Goal: Task Accomplishment & Management: Complete application form

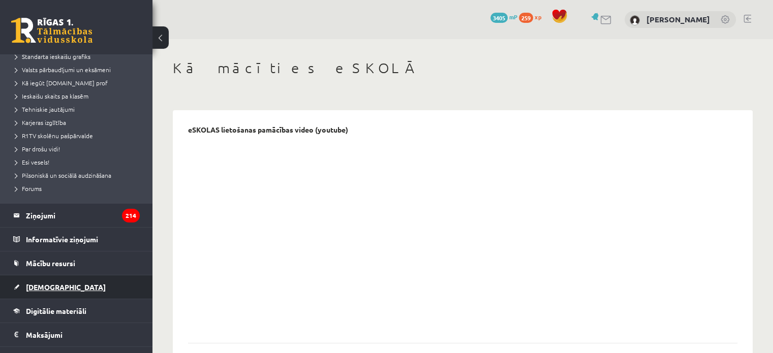
click at [57, 285] on link "[DEMOGRAPHIC_DATA]" at bounding box center [76, 286] width 127 height 23
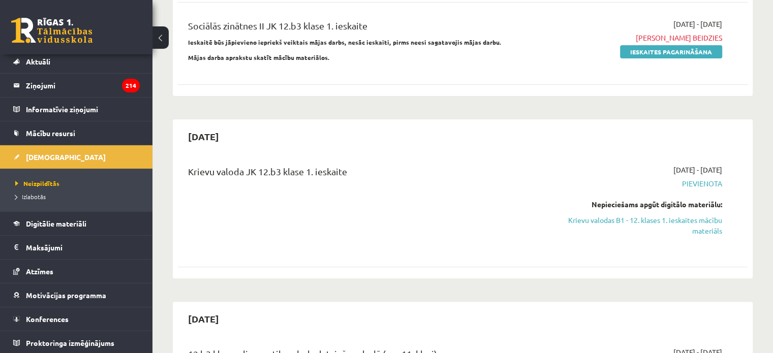
scroll to position [289, 0]
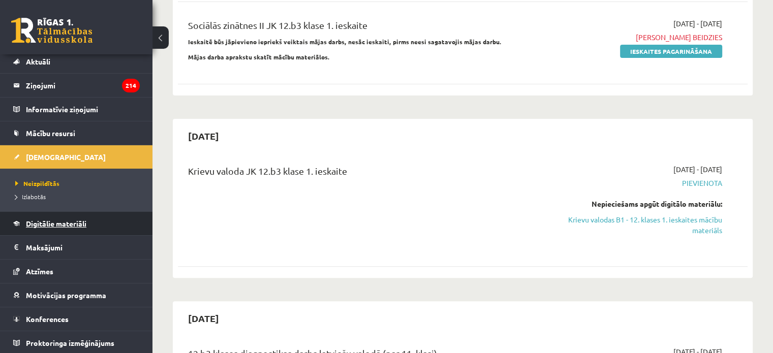
click at [31, 217] on link "Digitālie materiāli" at bounding box center [76, 223] width 127 height 23
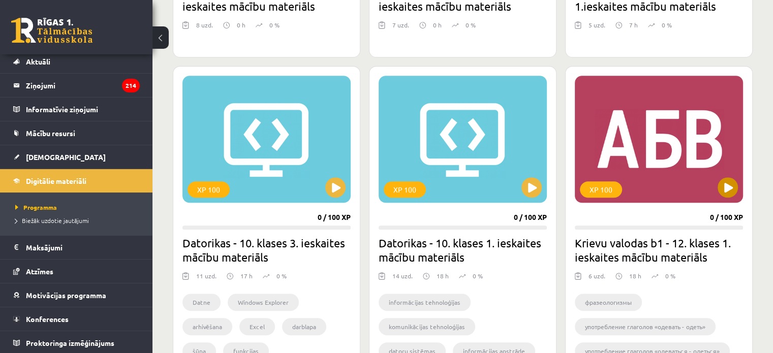
scroll to position [898, 0]
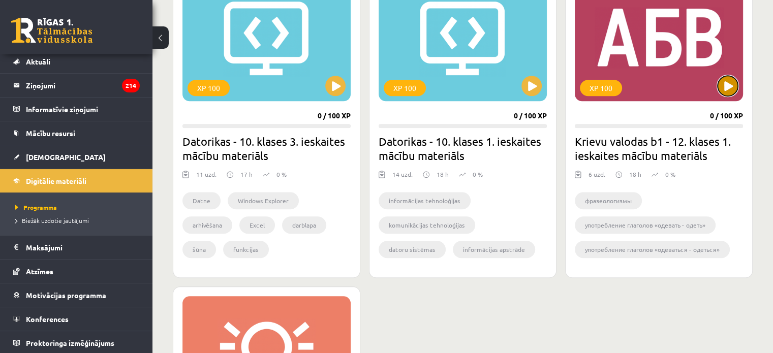
click at [728, 91] on button at bounding box center [727, 86] width 20 height 20
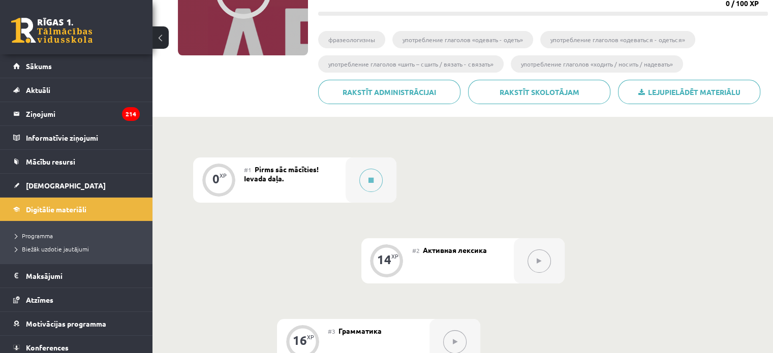
scroll to position [102, 0]
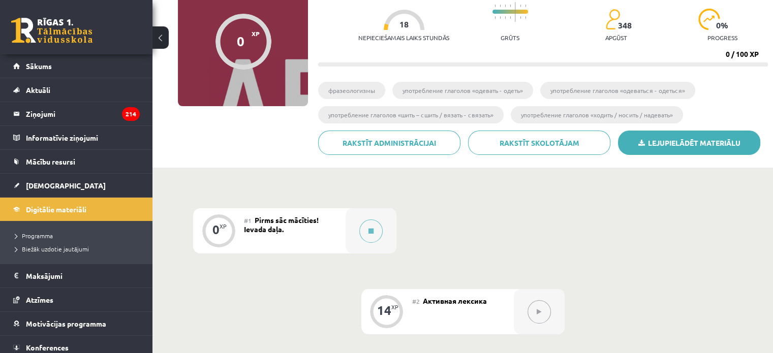
click at [675, 142] on link "Lejupielādēt materiālu" at bounding box center [689, 143] width 142 height 24
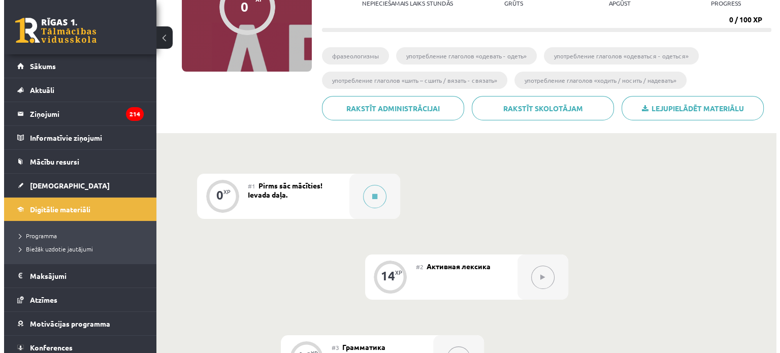
scroll to position [152, 0]
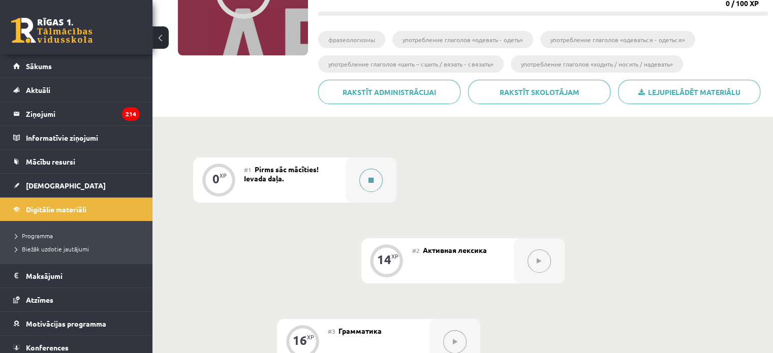
click at [354, 194] on div at bounding box center [370, 180] width 51 height 45
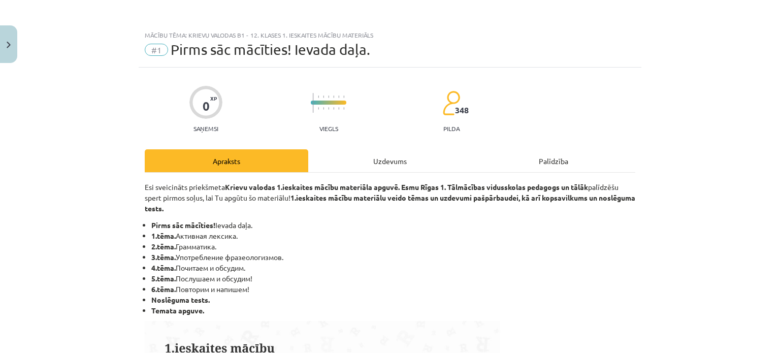
click at [401, 159] on div "Uzdevums" at bounding box center [390, 160] width 164 height 23
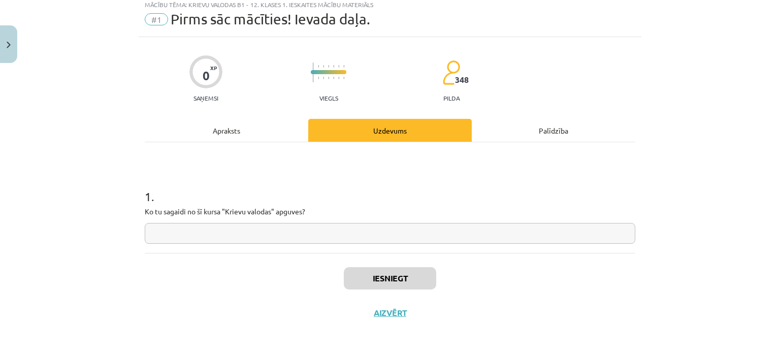
scroll to position [33, 0]
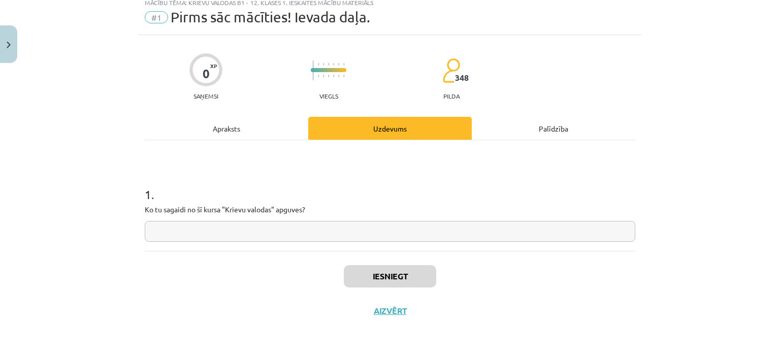
click at [327, 223] on input "text" at bounding box center [390, 231] width 491 height 21
type input "*"
click at [376, 270] on button "Iesniegt" at bounding box center [390, 276] width 92 height 22
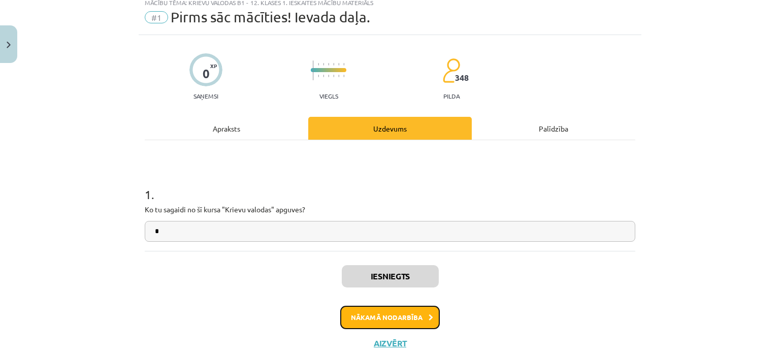
click at [402, 321] on button "Nākamā nodarbība" at bounding box center [390, 317] width 100 height 23
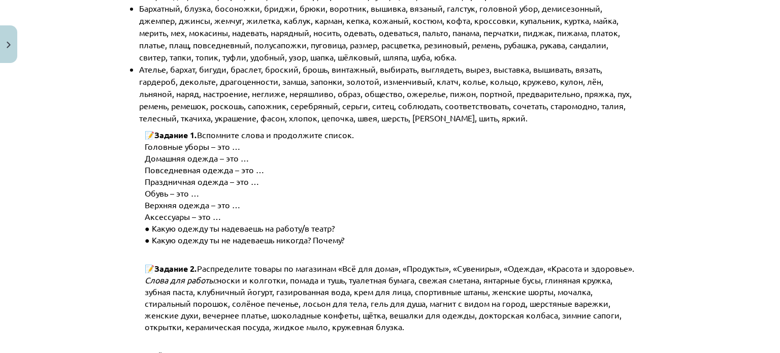
scroll to position [0, 0]
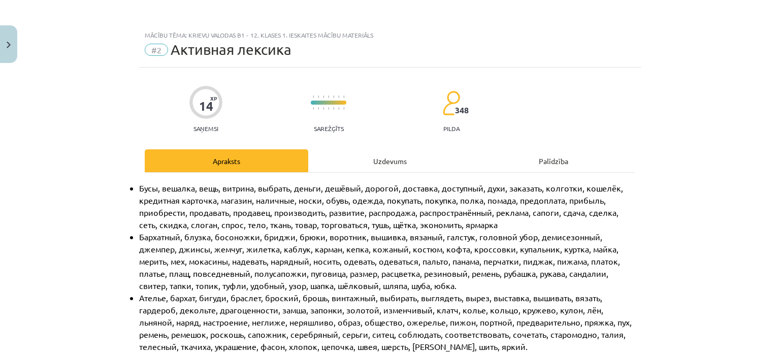
click at [376, 157] on div "Uzdevums" at bounding box center [390, 160] width 164 height 23
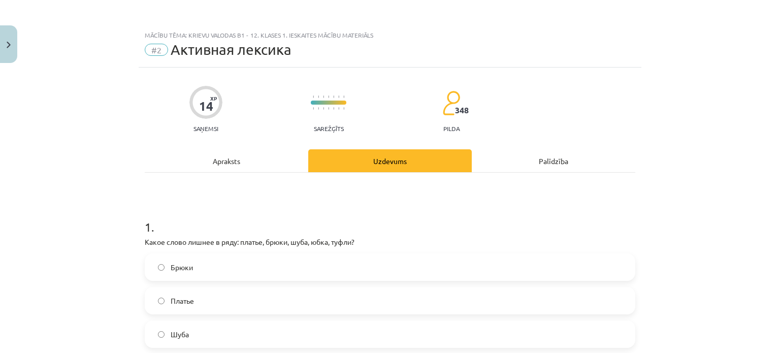
click at [240, 154] on div "Apraksts" at bounding box center [227, 160] width 164 height 23
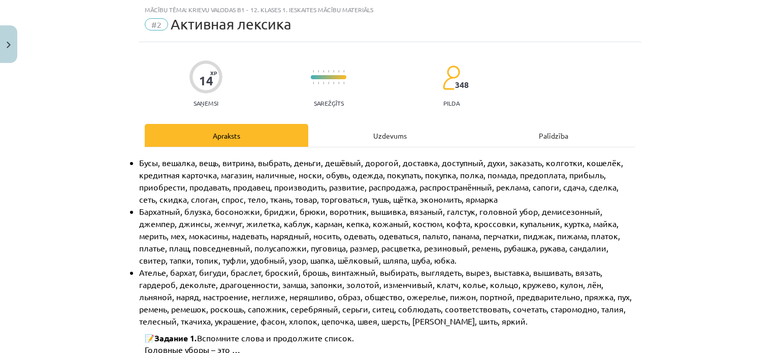
click at [370, 131] on div "Uzdevums" at bounding box center [390, 135] width 164 height 23
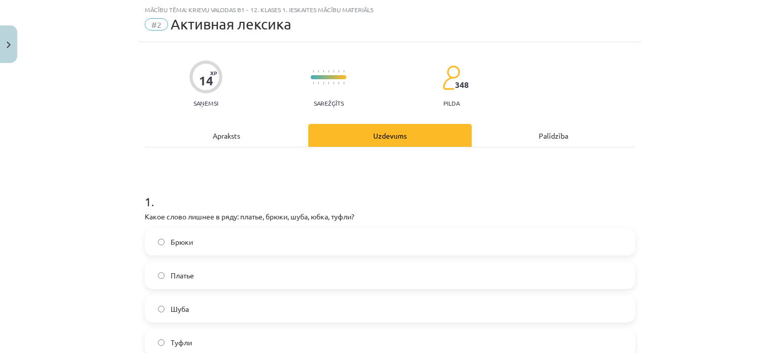
click at [260, 133] on div "Apraksts" at bounding box center [227, 135] width 164 height 23
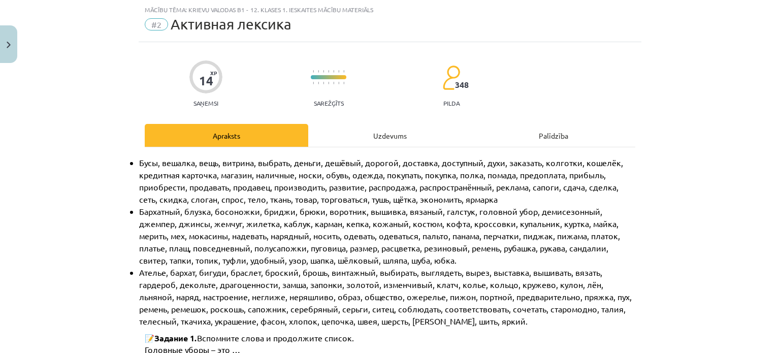
click at [344, 129] on div "Uzdevums" at bounding box center [390, 135] width 164 height 23
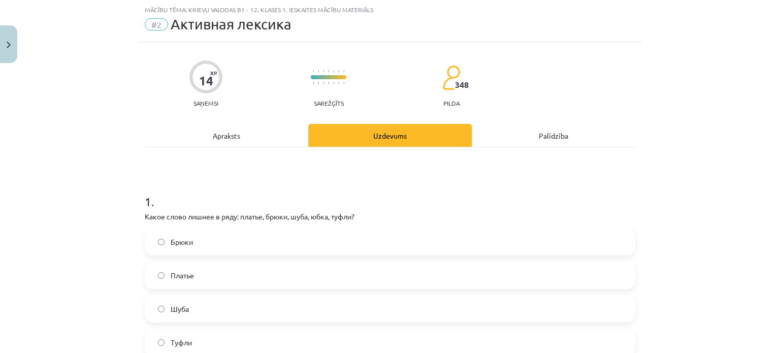
scroll to position [76, 0]
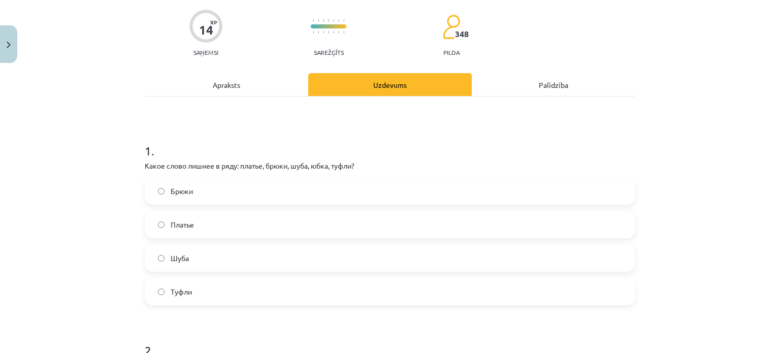
click at [231, 80] on div "Apraksts" at bounding box center [227, 84] width 164 height 23
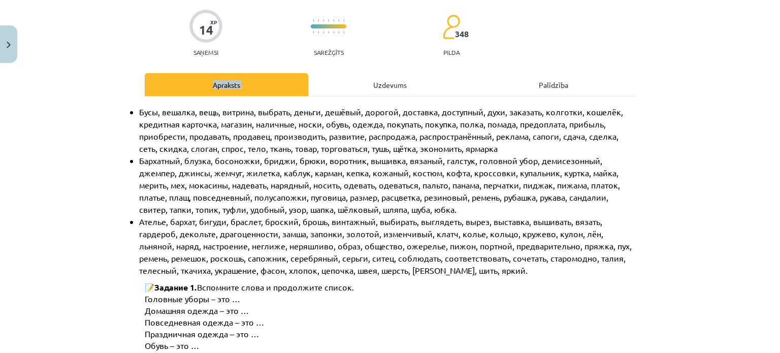
click at [385, 86] on div "Uzdevums" at bounding box center [390, 84] width 164 height 23
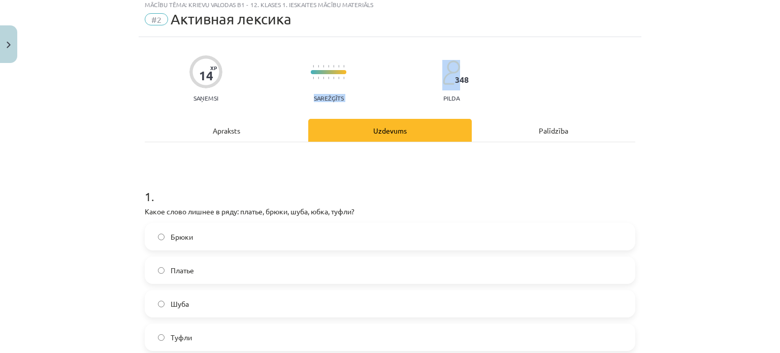
click at [385, 86] on div "14 XP Saņemsi Sarežģīts 348 pilda" at bounding box center [390, 75] width 491 height 52
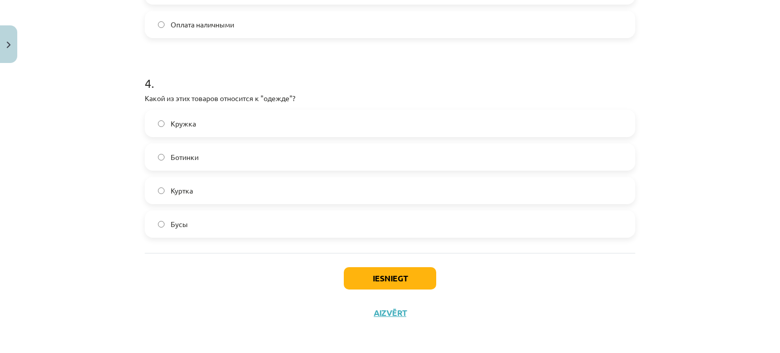
scroll to position [745, 0]
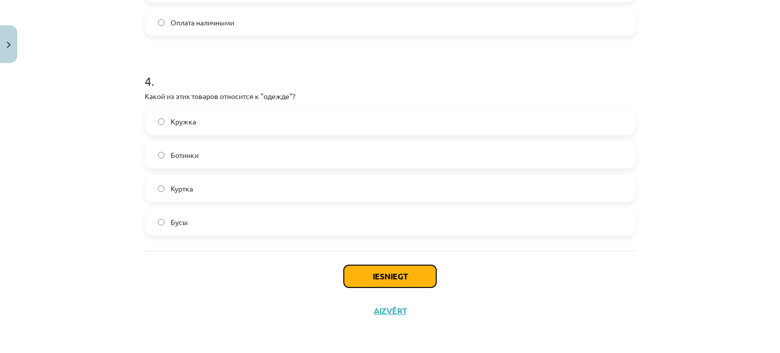
click at [372, 275] on button "Iesniegt" at bounding box center [390, 276] width 92 height 22
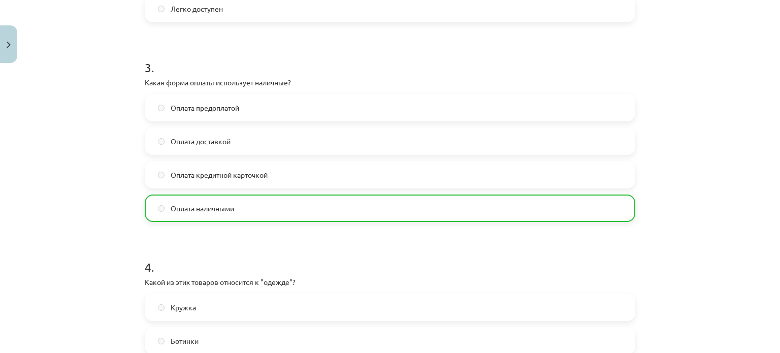
scroll to position [777, 0]
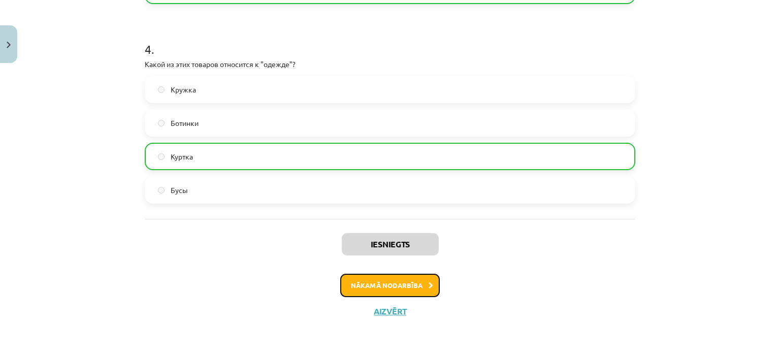
click at [360, 287] on button "Nākamā nodarbība" at bounding box center [390, 285] width 100 height 23
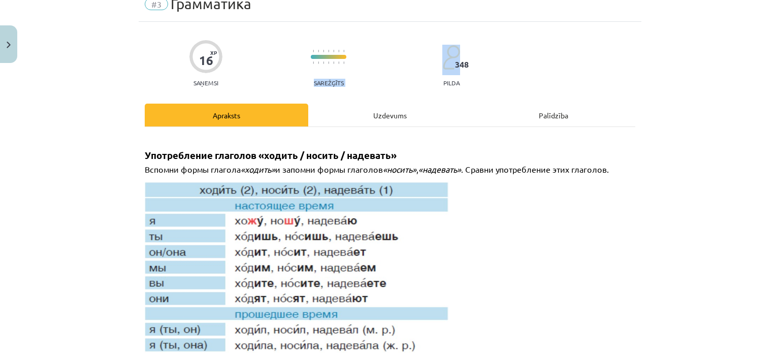
scroll to position [25, 0]
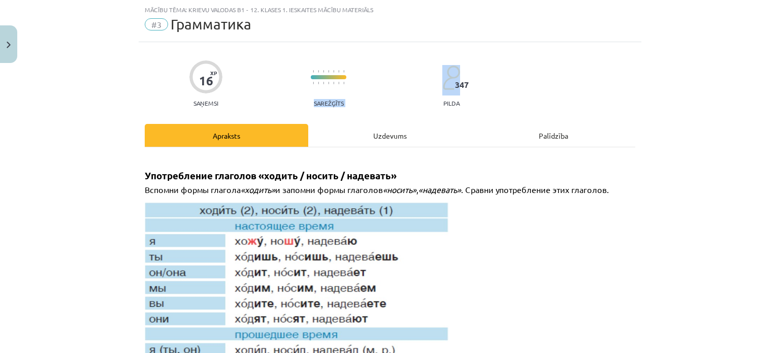
click at [398, 134] on div "Uzdevums" at bounding box center [390, 135] width 164 height 23
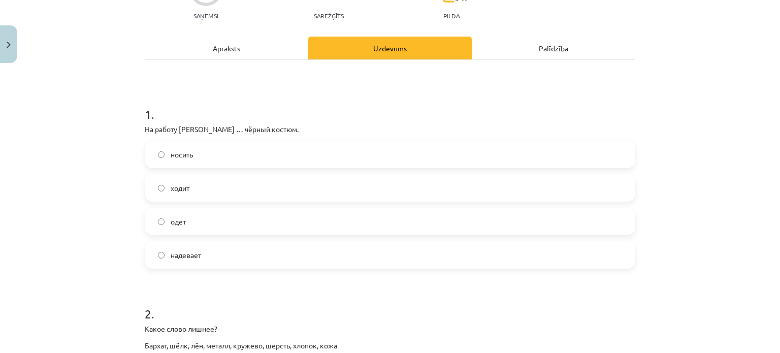
scroll to position [127, 0]
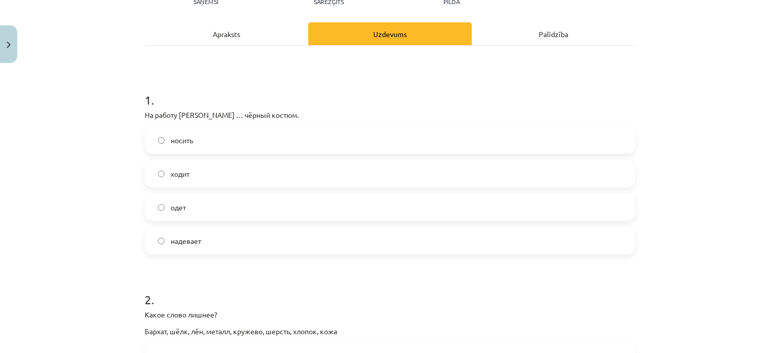
click at [230, 36] on div "Apraksts" at bounding box center [227, 33] width 164 height 23
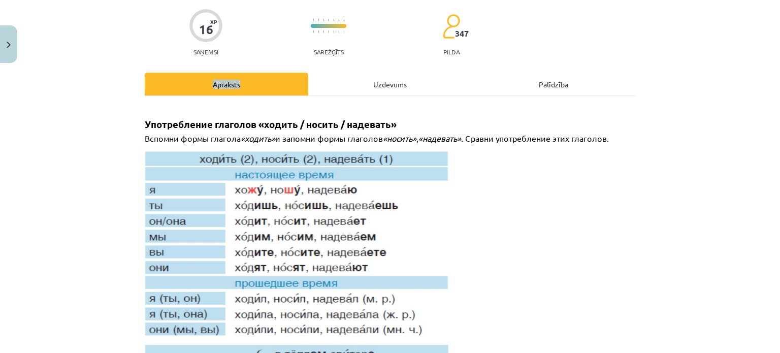
scroll to position [76, 0]
click at [373, 84] on div "Uzdevums" at bounding box center [390, 84] width 164 height 23
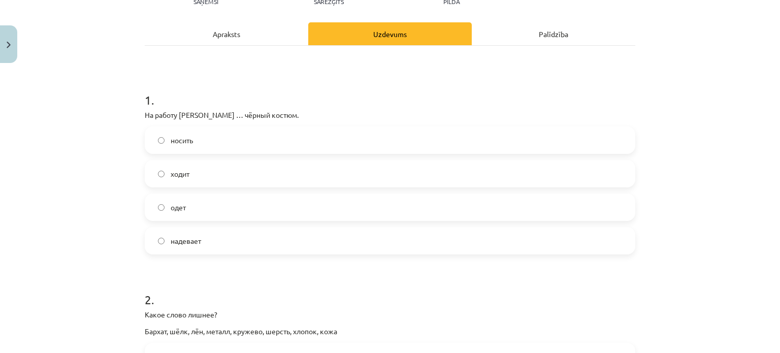
scroll to position [25, 0]
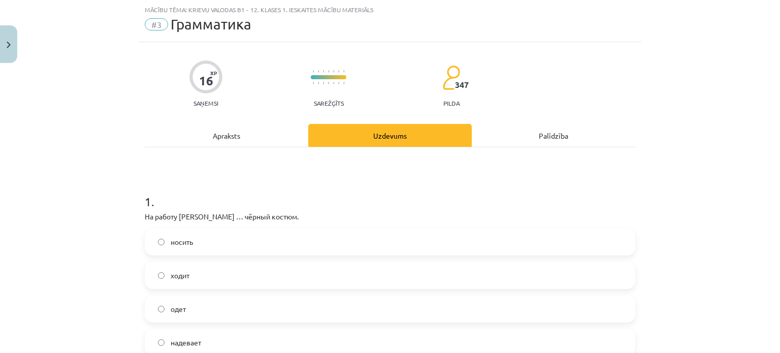
click at [228, 136] on div "Apraksts" at bounding box center [227, 135] width 164 height 23
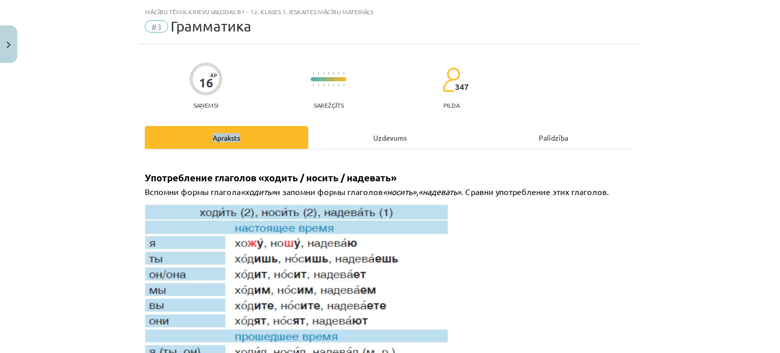
scroll to position [0, 0]
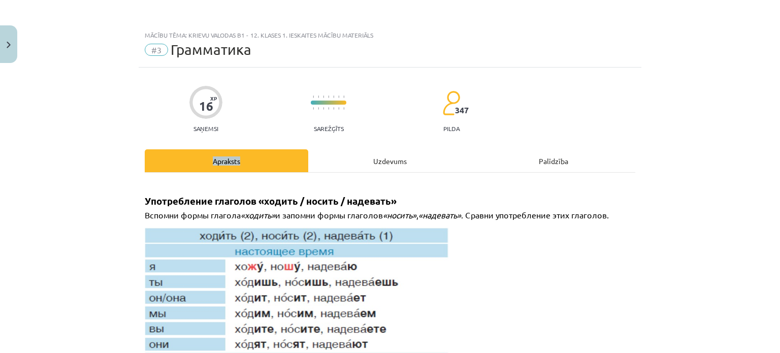
click at [389, 160] on div "Uzdevums" at bounding box center [390, 160] width 164 height 23
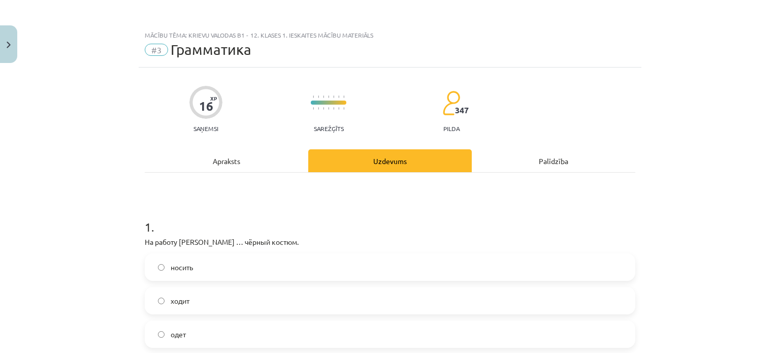
click at [224, 159] on div "Apraksts" at bounding box center [227, 160] width 164 height 23
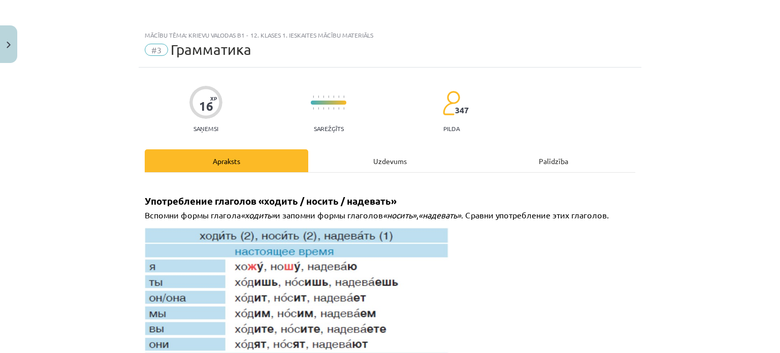
click at [380, 158] on div "Uzdevums" at bounding box center [390, 160] width 164 height 23
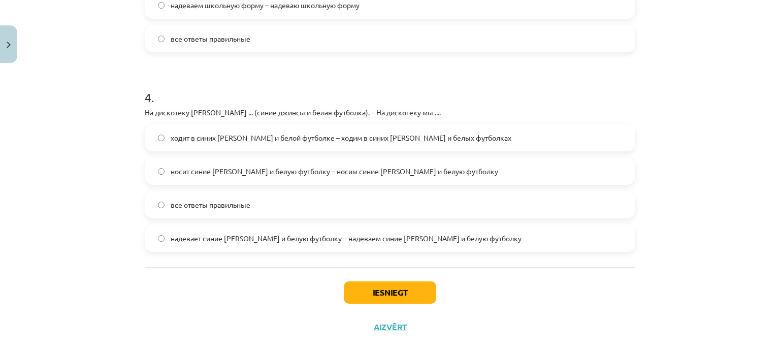
scroll to position [762, 0]
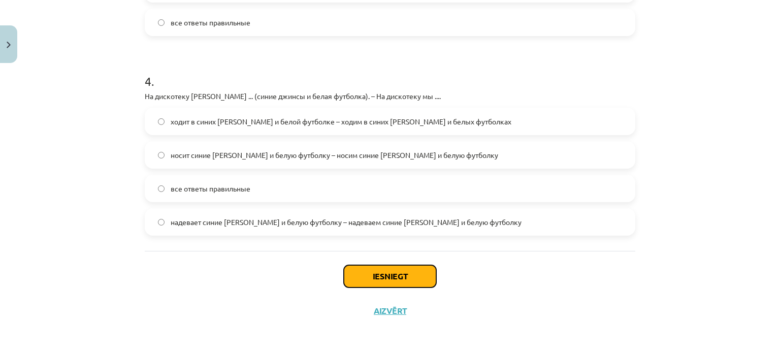
click at [379, 276] on button "Iesniegt" at bounding box center [390, 276] width 92 height 22
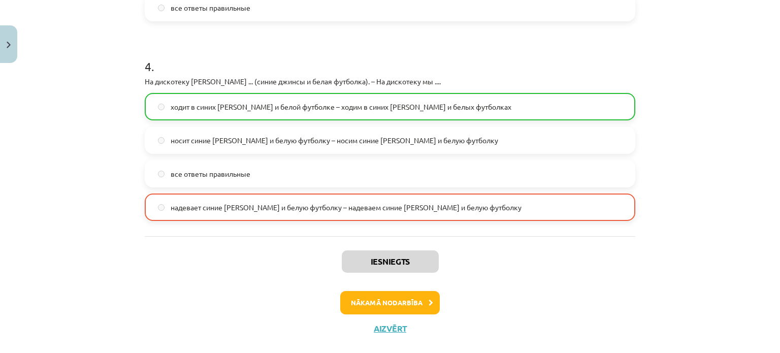
scroll to position [794, 0]
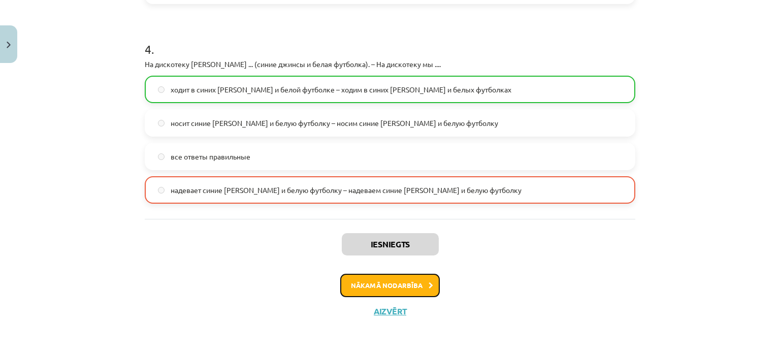
click at [391, 288] on button "Nākamā nodarbība" at bounding box center [390, 285] width 100 height 23
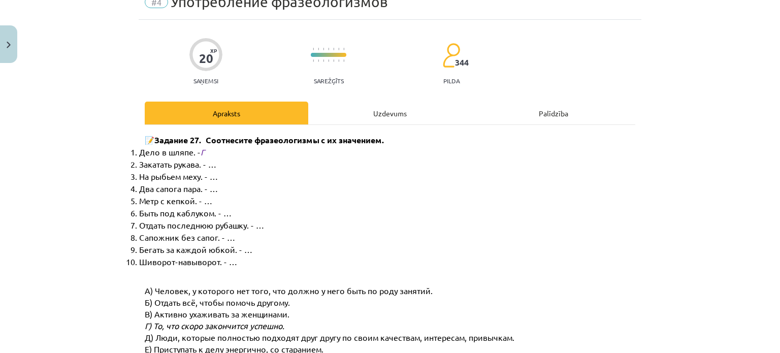
scroll to position [25, 0]
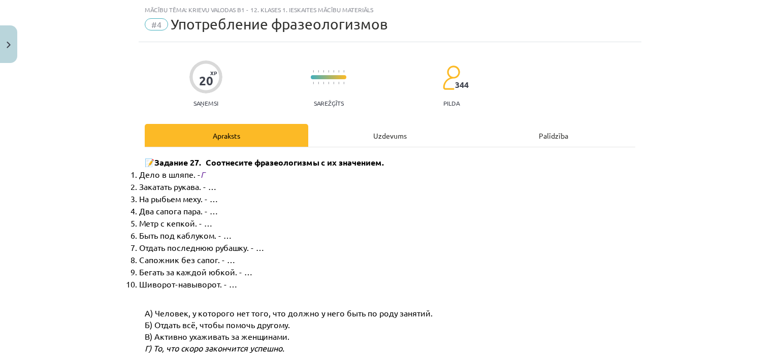
click at [396, 134] on div "Uzdevums" at bounding box center [390, 135] width 164 height 23
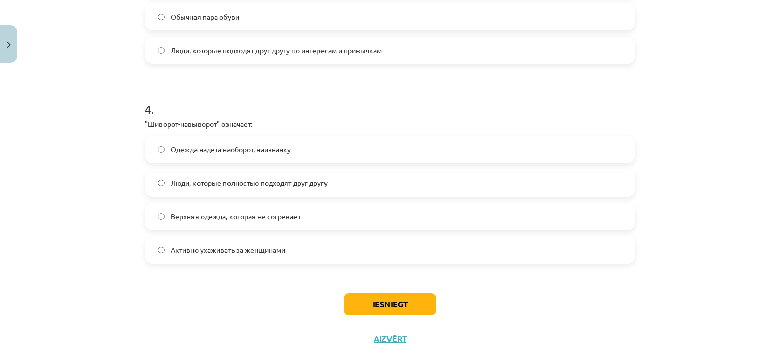
scroll to position [745, 0]
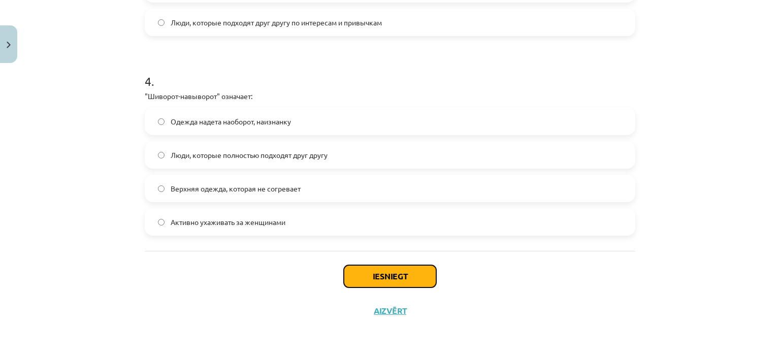
click at [366, 266] on button "Iesniegt" at bounding box center [390, 276] width 92 height 22
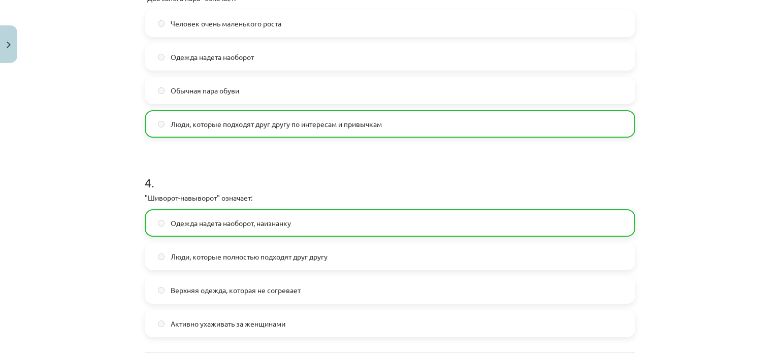
scroll to position [777, 0]
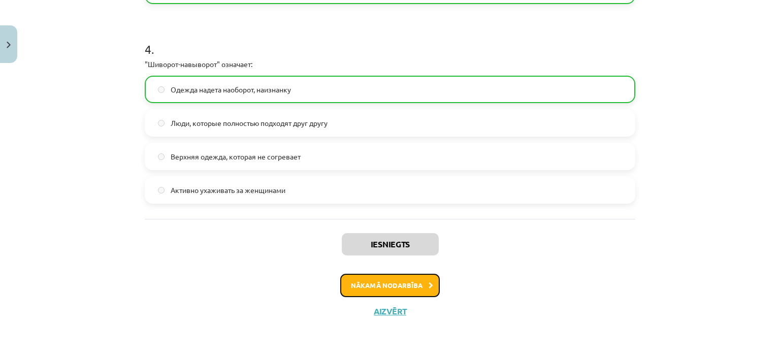
click at [395, 283] on button "Nākamā nodarbība" at bounding box center [390, 285] width 100 height 23
click at [395, 283] on div "Iesniegts Nākamā nodarbība Aizvērt" at bounding box center [390, 271] width 491 height 104
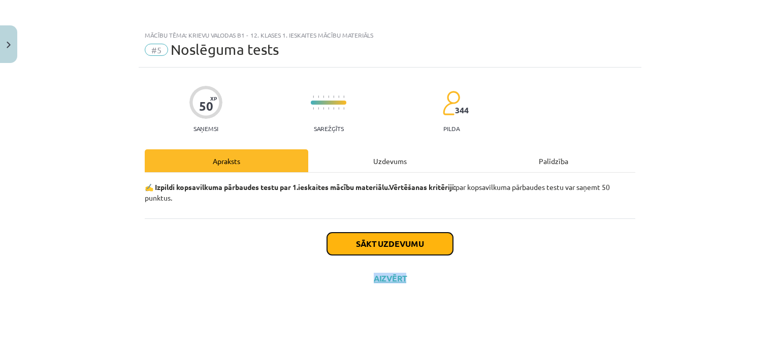
click at [386, 241] on button "Sākt uzdevumu" at bounding box center [390, 244] width 126 height 22
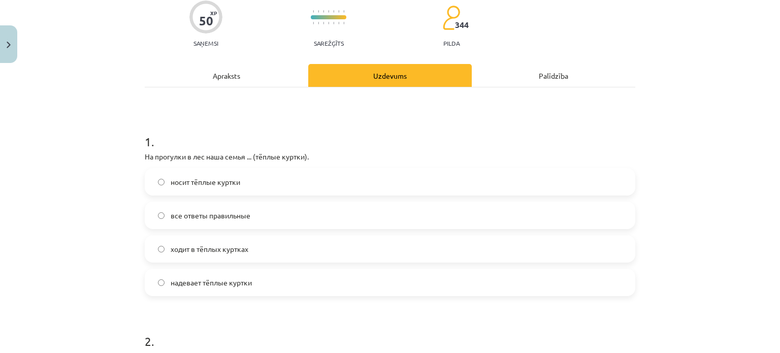
scroll to position [102, 0]
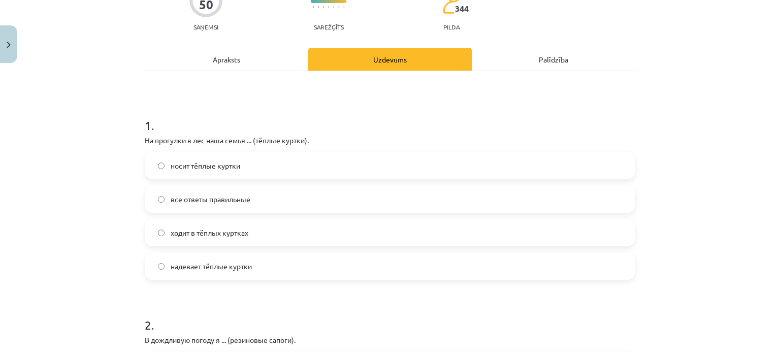
click at [222, 59] on div "Apraksts" at bounding box center [227, 59] width 164 height 23
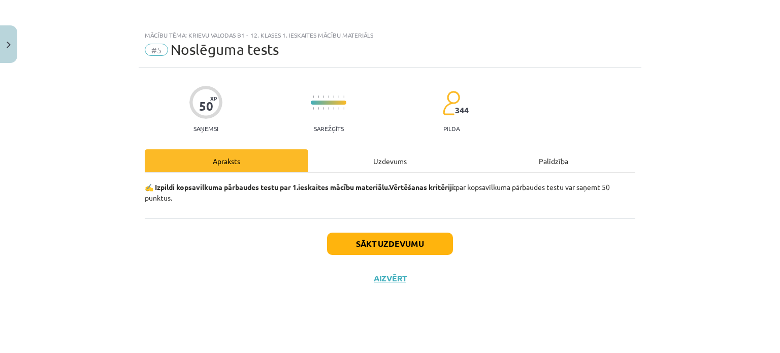
scroll to position [0, 0]
click at [400, 162] on div "Uzdevums" at bounding box center [390, 160] width 164 height 23
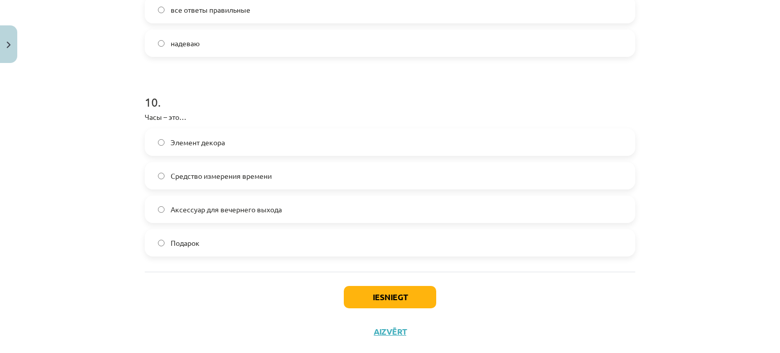
scroll to position [1931, 0]
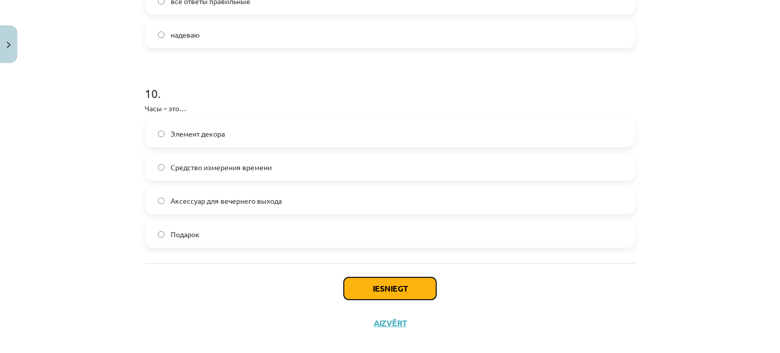
click at [372, 288] on button "Iesniegt" at bounding box center [390, 288] width 92 height 22
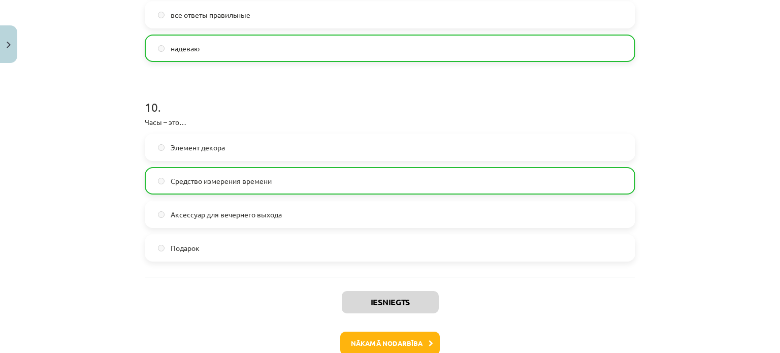
scroll to position [1975, 0]
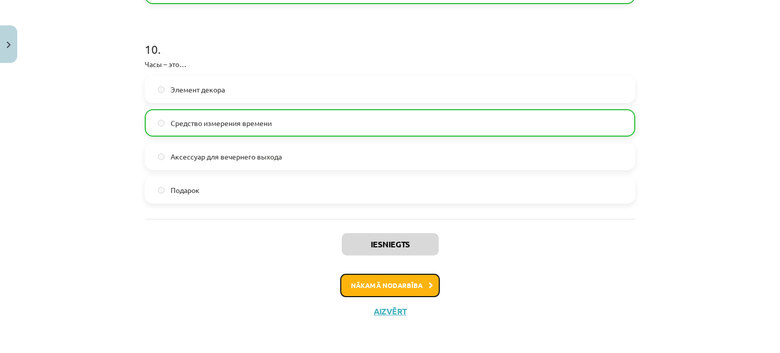
click at [382, 282] on button "Nākamā nodarbība" at bounding box center [390, 285] width 100 height 23
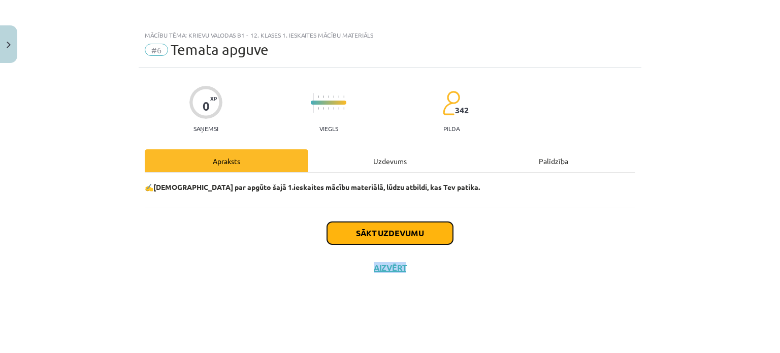
click at [385, 229] on button "Sākt uzdevumu" at bounding box center [390, 233] width 126 height 22
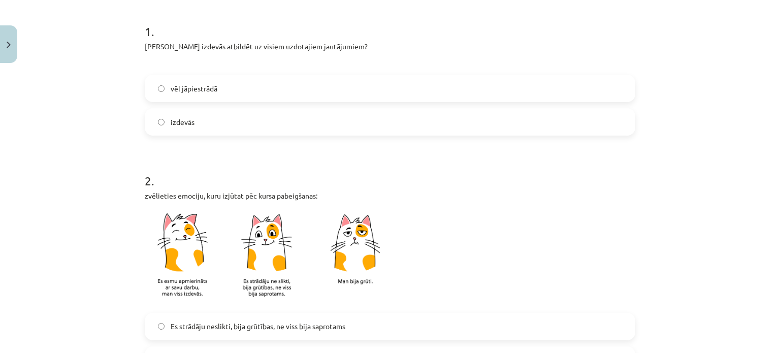
scroll to position [254, 0]
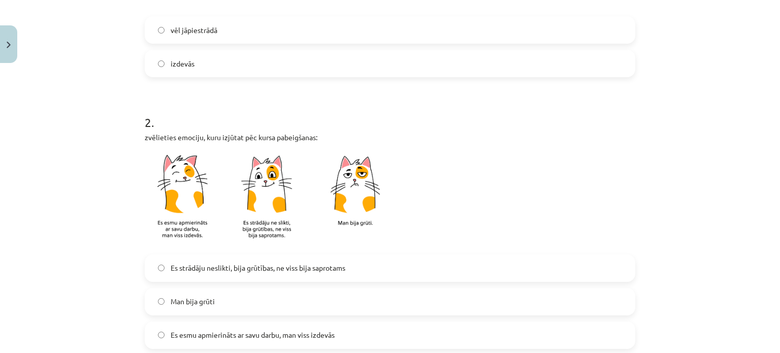
click at [271, 221] on img at bounding box center [272, 199] width 254 height 100
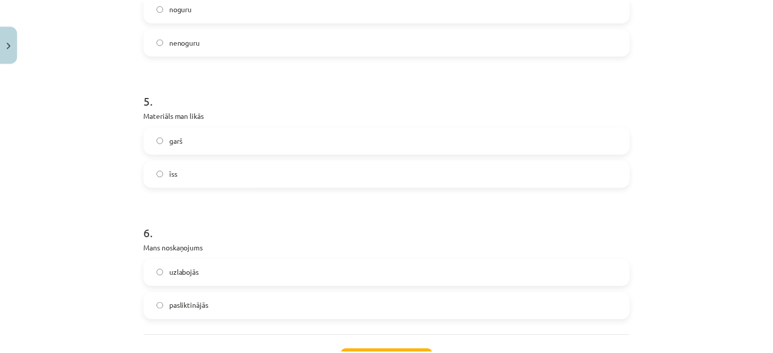
scroll to position [897, 0]
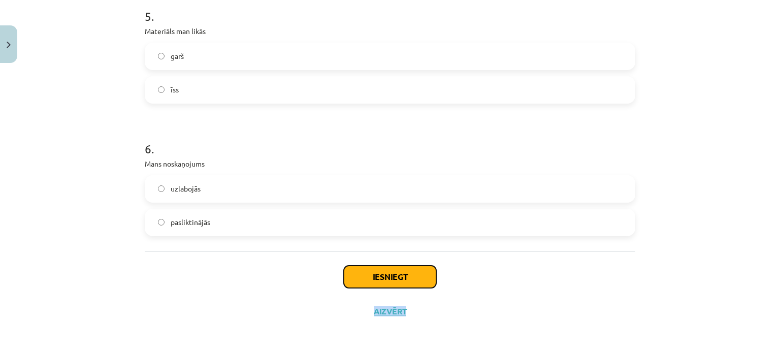
click at [398, 281] on button "Iesniegt" at bounding box center [390, 277] width 92 height 22
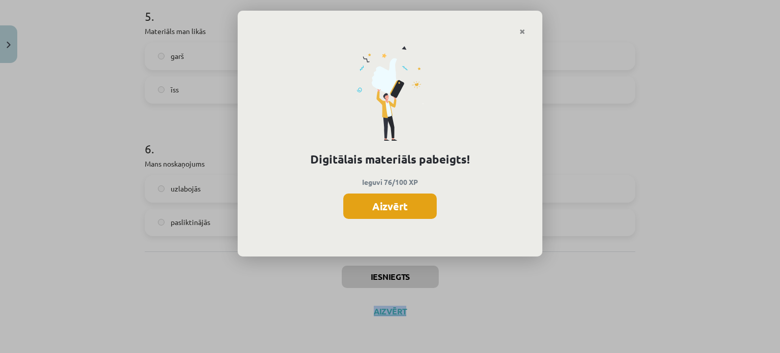
click at [404, 206] on button "Aizvērt" at bounding box center [389, 206] width 93 height 25
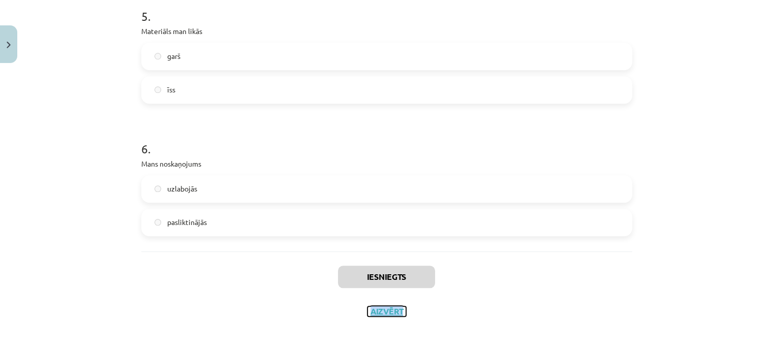
click at [381, 307] on button "Aizvērt" at bounding box center [386, 311] width 39 height 10
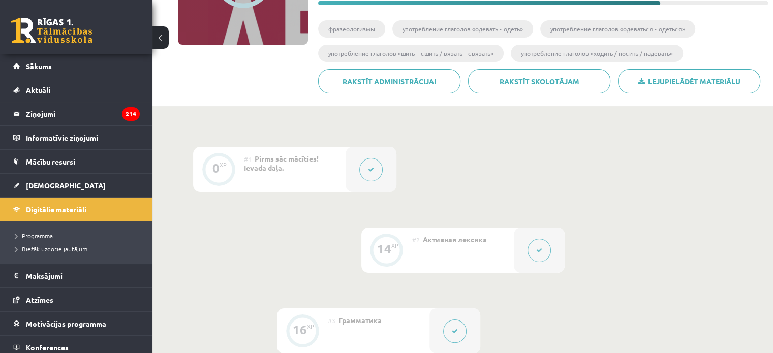
scroll to position [102, 0]
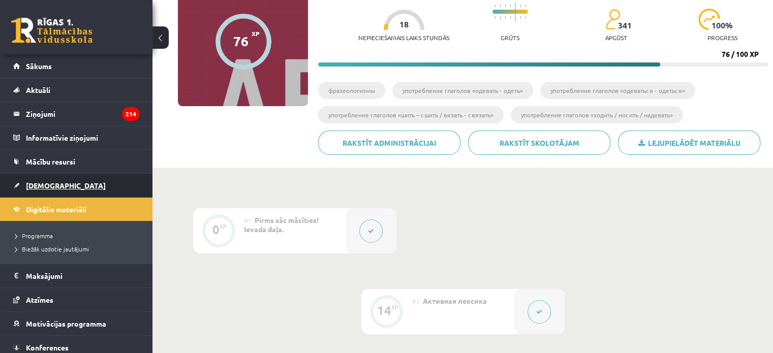
click at [49, 183] on span "[DEMOGRAPHIC_DATA]" at bounding box center [66, 185] width 80 height 9
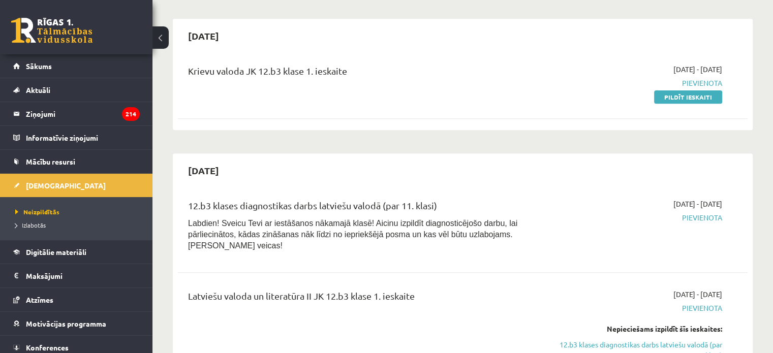
scroll to position [356, 0]
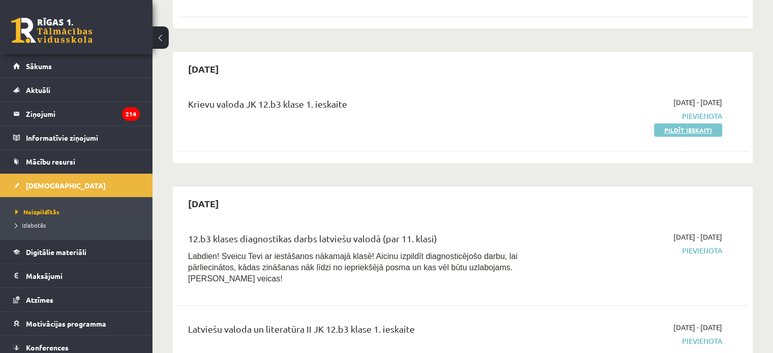
click at [682, 123] on link "Pildīt ieskaiti" at bounding box center [688, 129] width 68 height 13
click at [433, 52] on div "2025-10-15 Krievu valoda JK 12.b3 klase 1. ieskaite 2025-10-01 - 2025-10-15 Pie…" at bounding box center [463, 107] width 580 height 111
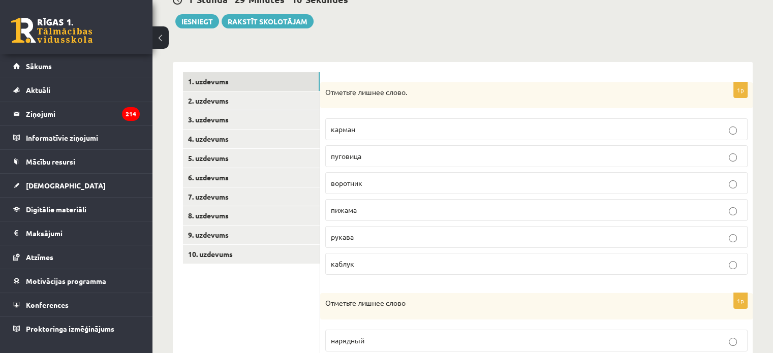
scroll to position [83, 0]
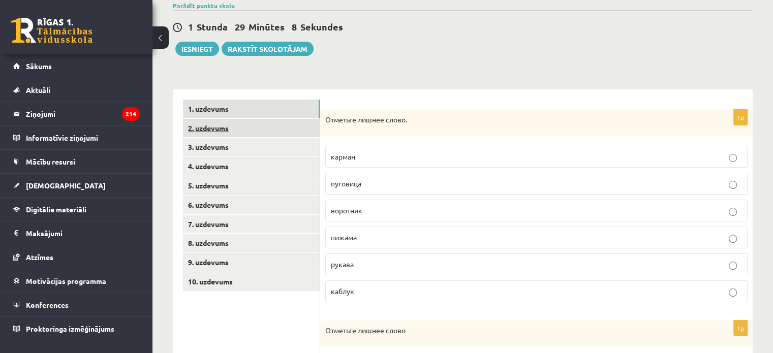
click at [203, 129] on link "2. uzdevums" at bounding box center [251, 128] width 137 height 19
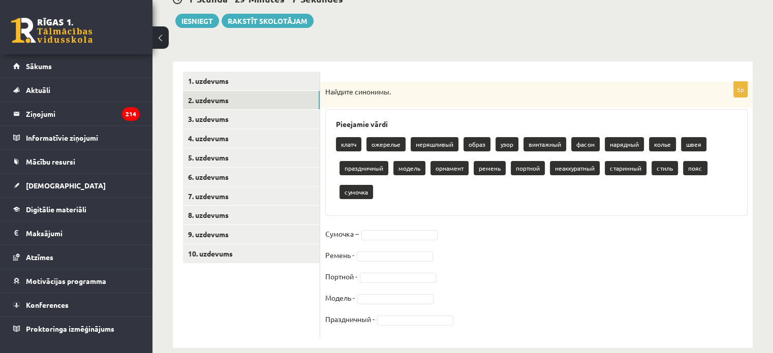
scroll to position [126, 0]
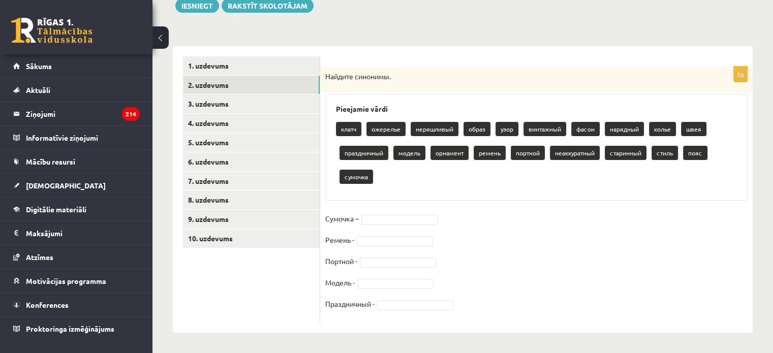
click at [693, 153] on p "пояс" at bounding box center [695, 153] width 24 height 14
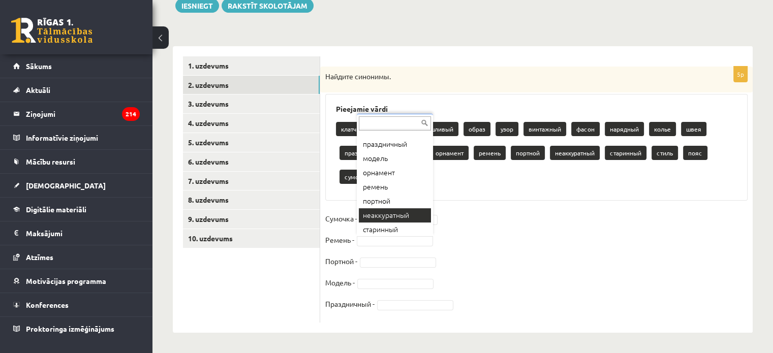
scroll to position [102, 0]
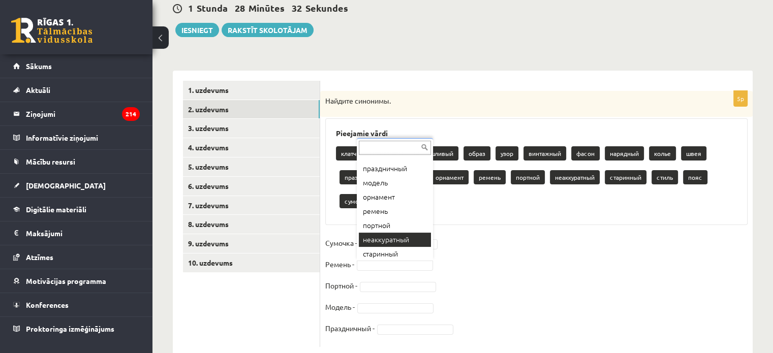
click at [422, 211] on div "**********" at bounding box center [536, 219] width 432 height 256
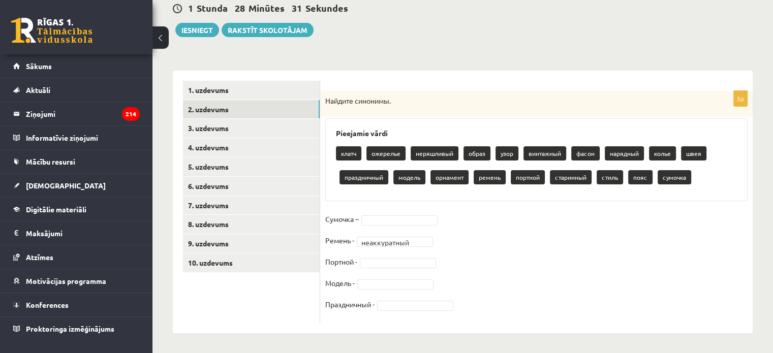
click at [422, 212] on fieldset "**********" at bounding box center [536, 264] width 422 height 107
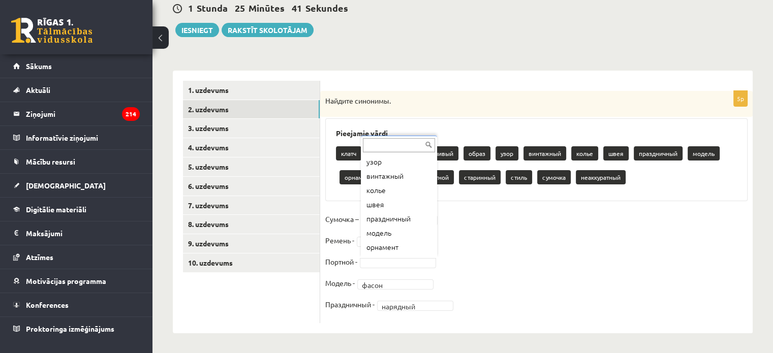
scroll to position [73, 0]
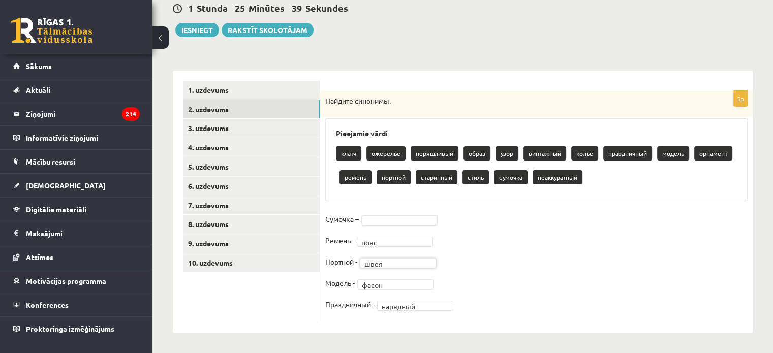
click at [404, 203] on div "5p Найдите синонимы. Pieejamie vārdi клатч ожерелье неряшливый образ узор винта…" at bounding box center [536, 207] width 432 height 232
click at [427, 325] on div "5p Найдите синонимы. Pieejamie vārdi клатч ожерелье неряшливый образ узор винта…" at bounding box center [536, 202] width 432 height 263
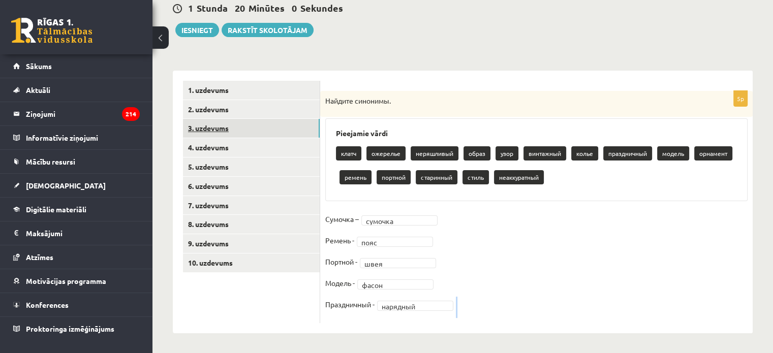
click at [201, 132] on link "3. uzdevums" at bounding box center [251, 128] width 137 height 19
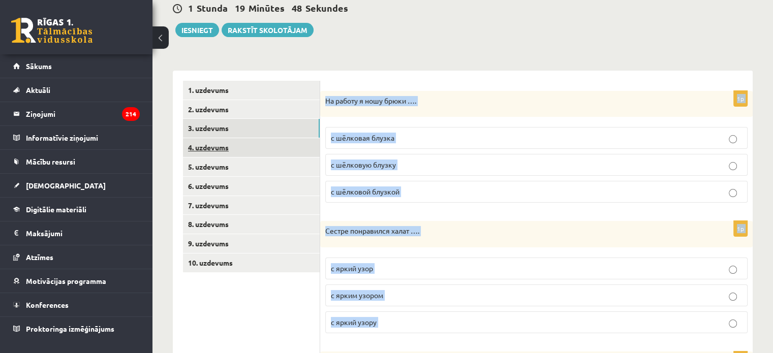
click at [248, 148] on link "4. uzdevums" at bounding box center [251, 147] width 137 height 19
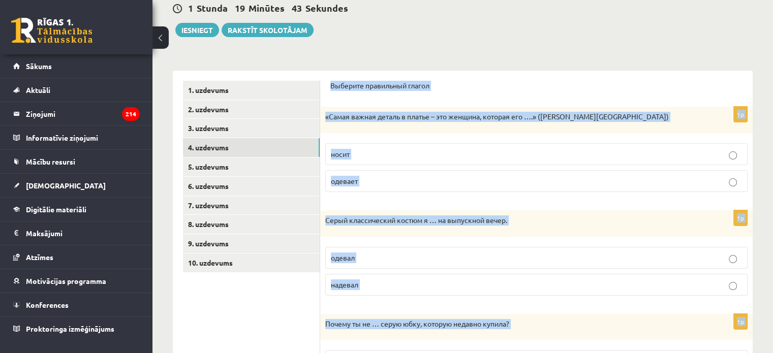
click at [448, 96] on div "Выберите правильный глагол" at bounding box center [536, 89] width 412 height 16
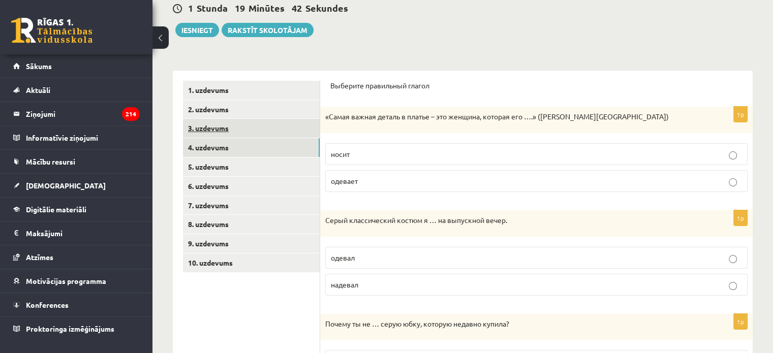
click at [209, 128] on link "3. uzdevums" at bounding box center [251, 128] width 137 height 19
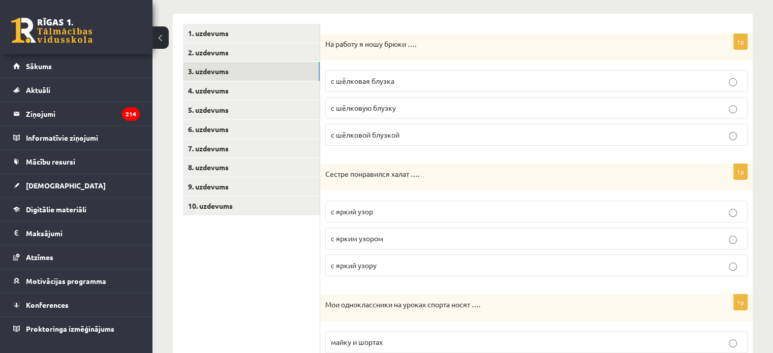
scroll to position [90, 0]
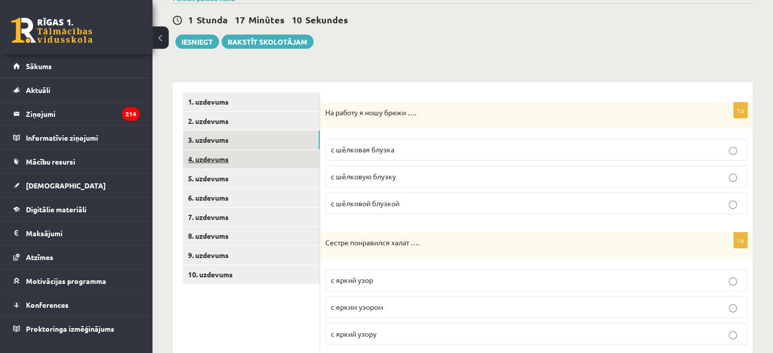
click at [197, 159] on link "4. uzdevums" at bounding box center [251, 159] width 137 height 19
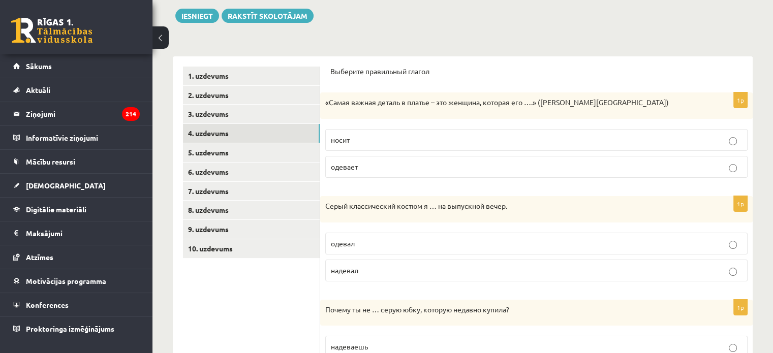
scroll to position [137, 0]
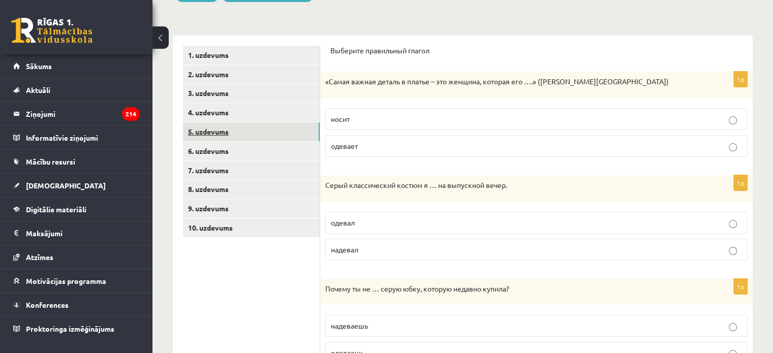
click at [213, 130] on link "5. uzdevums" at bounding box center [251, 131] width 137 height 19
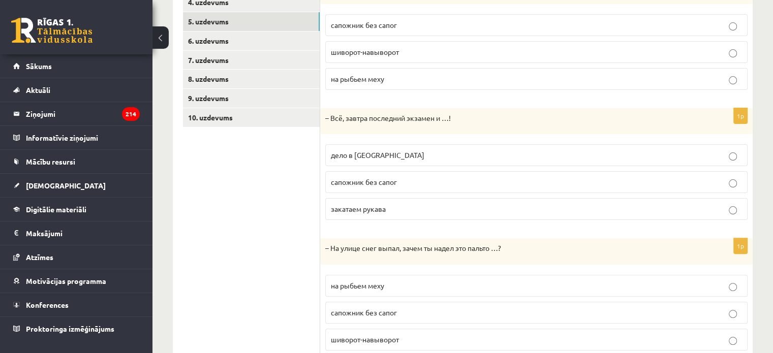
scroll to position [179, 0]
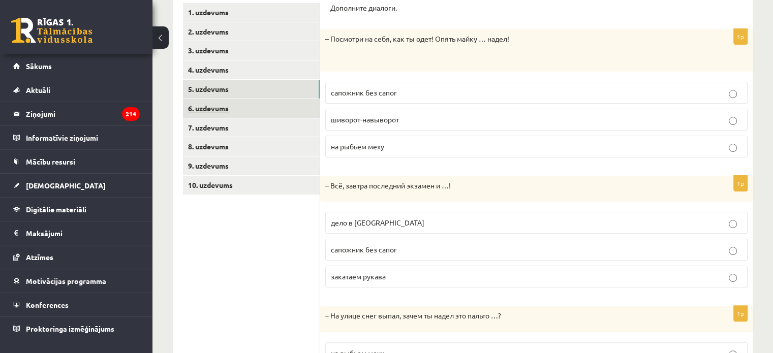
click at [209, 111] on link "6. uzdevums" at bounding box center [251, 108] width 137 height 19
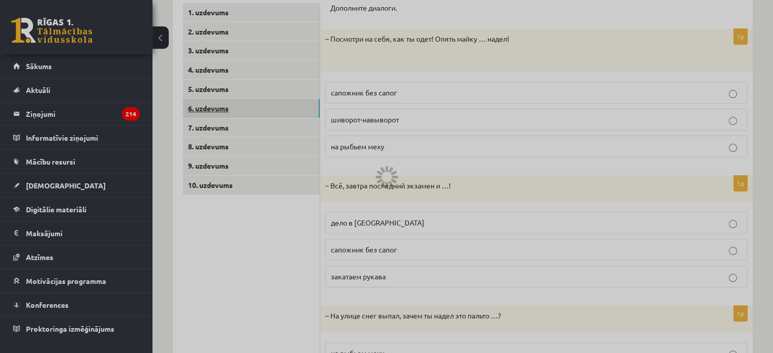
scroll to position [72, 0]
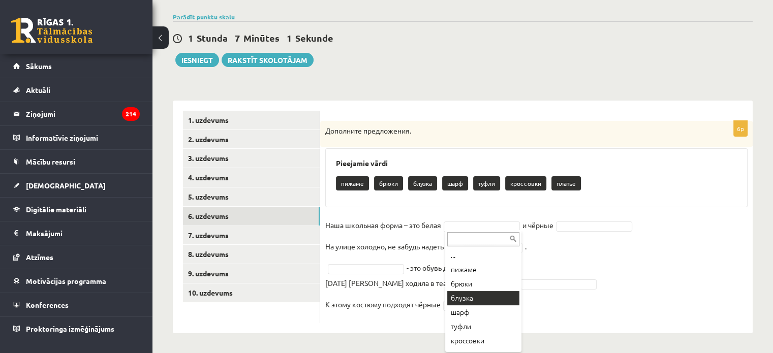
click at [467, 299] on fieldset "Наша школьная форма – это белая ****** и чёрные На улице холодно, не забудь над…" at bounding box center [536, 267] width 422 height 101
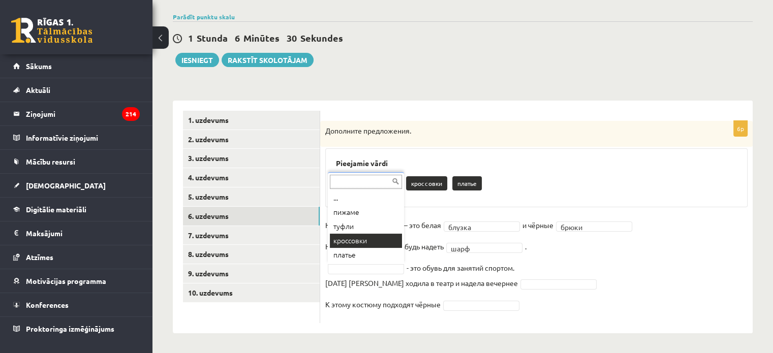
click at [364, 242] on p "На улице холодно, не забудь надеть" at bounding box center [384, 246] width 118 height 15
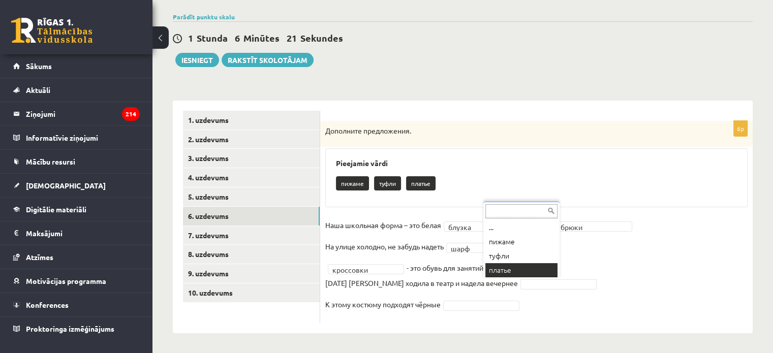
click at [494, 272] on fieldset "Наша школьная форма – это белая блузка ****** и чёрные брюки ***** На улице хол…" at bounding box center [536, 267] width 422 height 101
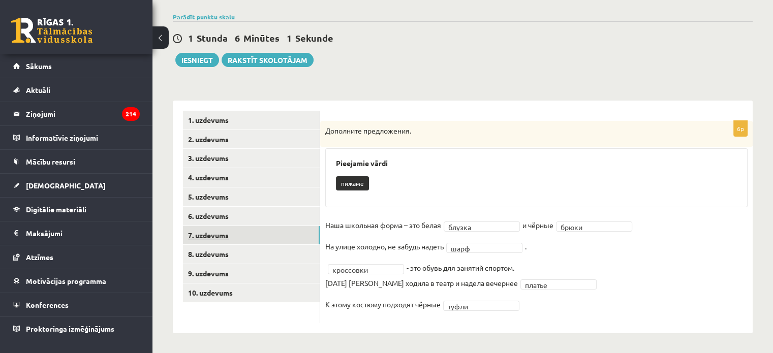
click at [220, 235] on link "7. uzdevums" at bounding box center [251, 235] width 137 height 19
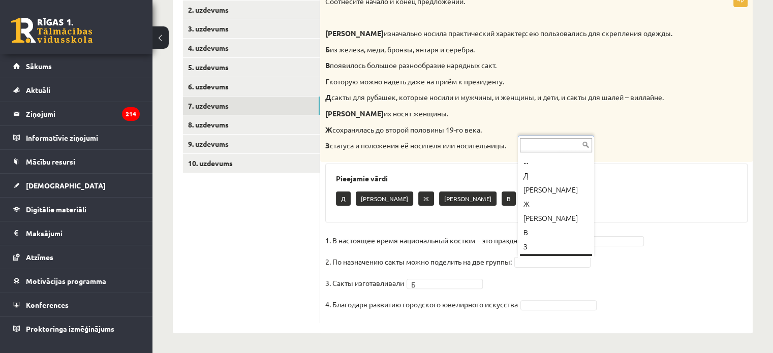
scroll to position [12, 0]
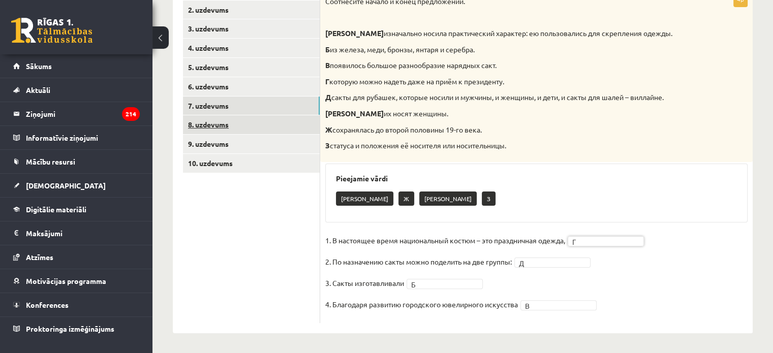
click at [216, 124] on link "8. uzdevums" at bounding box center [251, 124] width 137 height 19
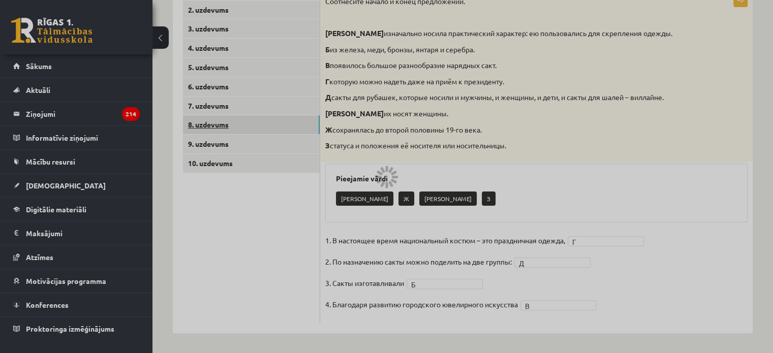
click at [216, 124] on div at bounding box center [386, 176] width 773 height 353
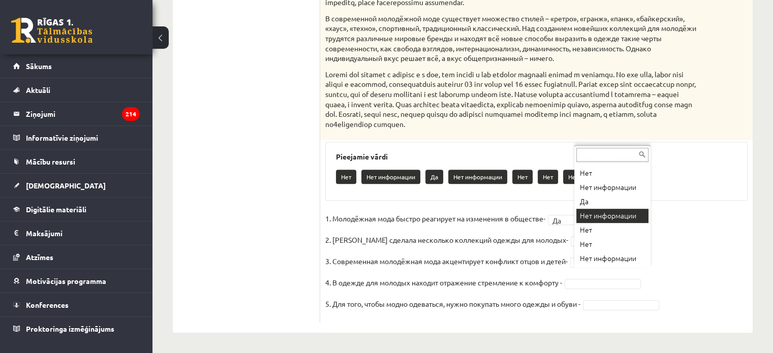
click at [616, 209] on div "**********" at bounding box center [536, 66] width 432 height 514
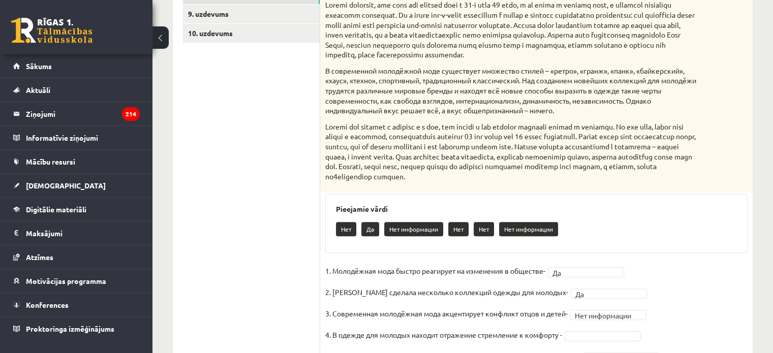
scroll to position [393, 0]
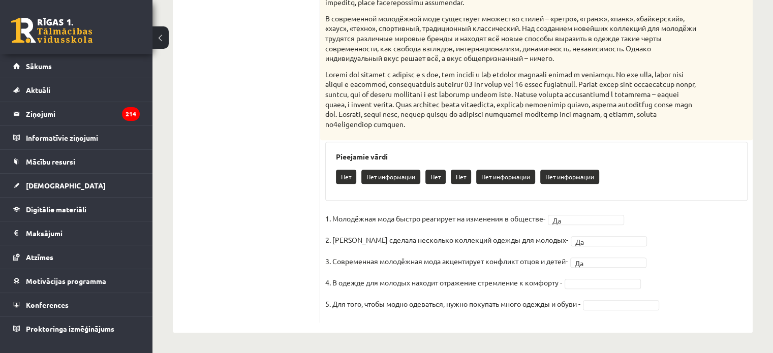
click at [608, 187] on div "Нет Нет информации Нет Нет Нет информации Нет информации" at bounding box center [536, 178] width 401 height 24
click at [588, 230] on fieldset "**********" at bounding box center [536, 264] width 422 height 107
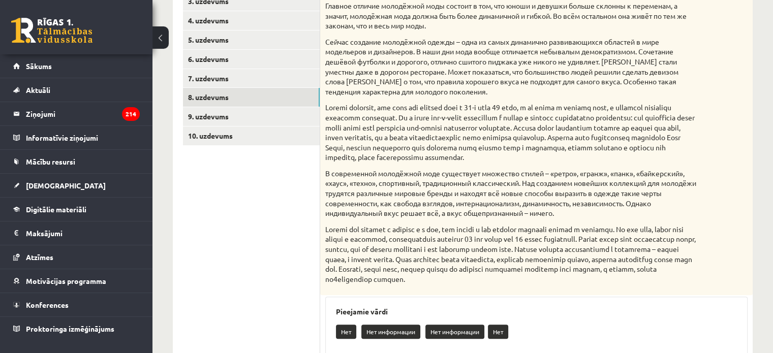
scroll to position [139, 0]
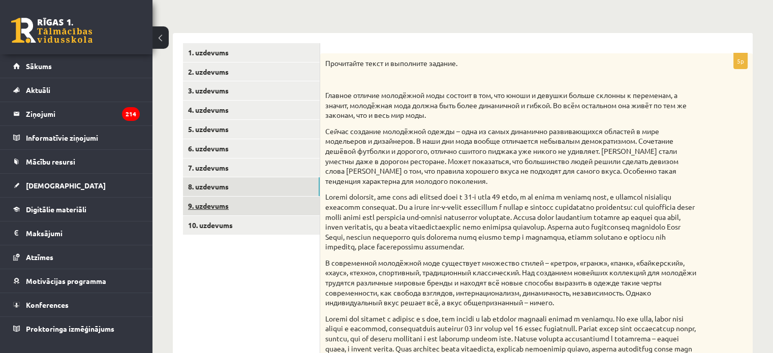
click at [217, 207] on link "9. uzdevums" at bounding box center [251, 206] width 137 height 19
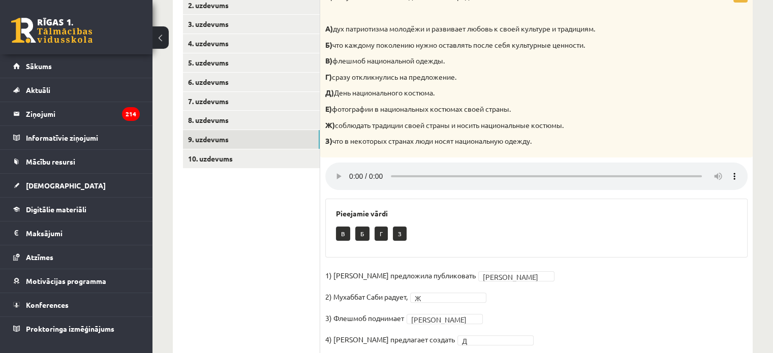
scroll to position [140, 0]
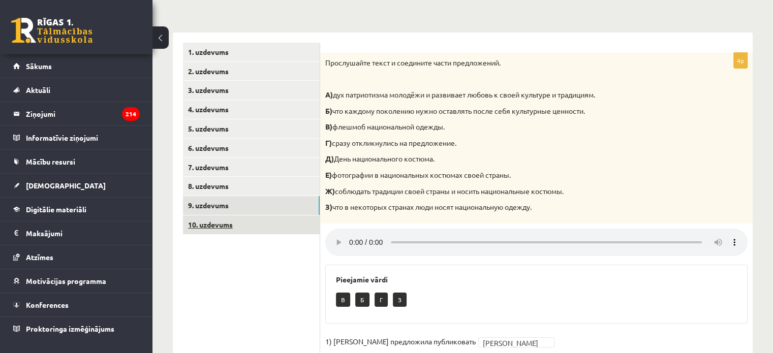
click at [220, 226] on link "10. uzdevums" at bounding box center [251, 224] width 137 height 19
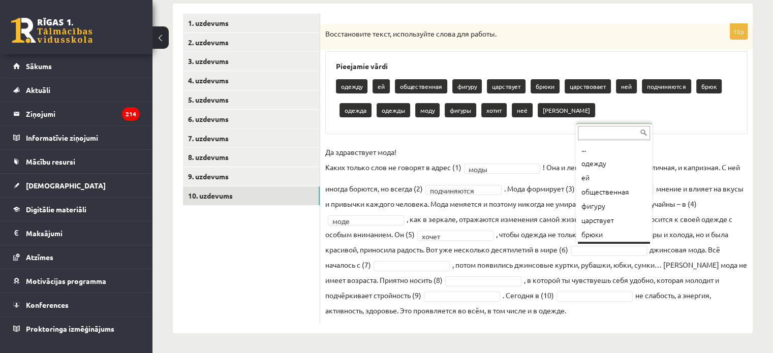
scroll to position [12, 0]
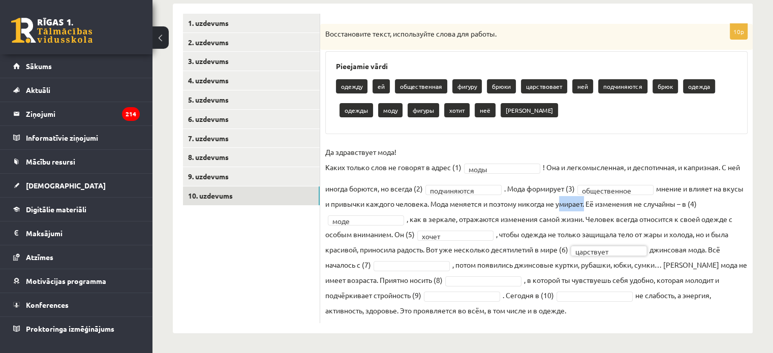
click at [605, 209] on fieldset "**********" at bounding box center [536, 231] width 422 height 174
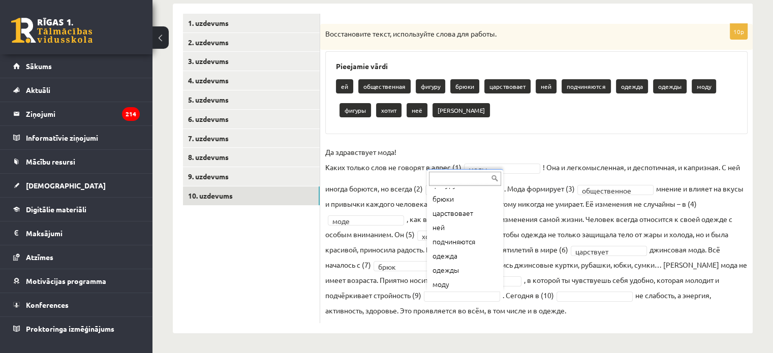
scroll to position [73, 0]
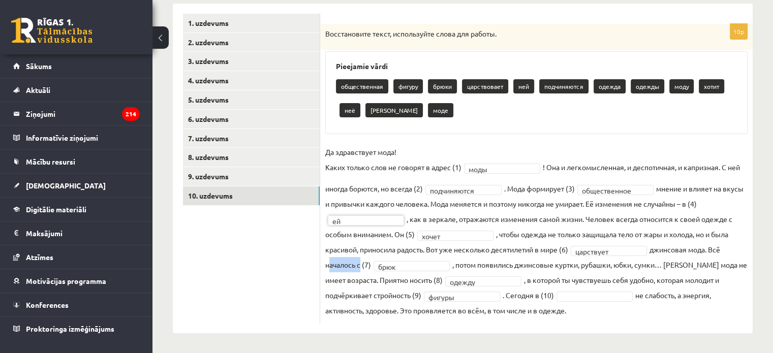
click at [338, 264] on fieldset "**********" at bounding box center [536, 231] width 422 height 174
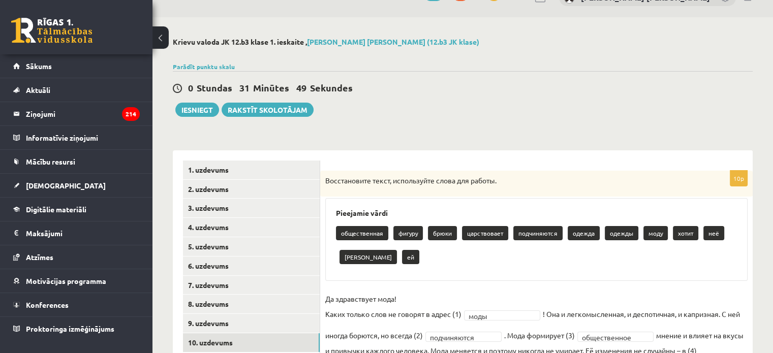
scroll to position [0, 0]
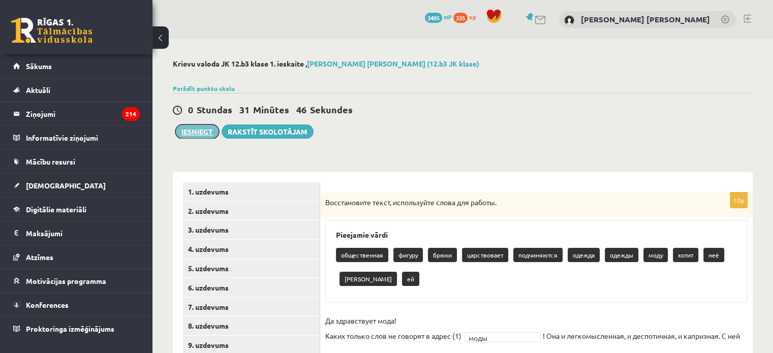
click at [187, 128] on button "Iesniegt" at bounding box center [197, 131] width 44 height 14
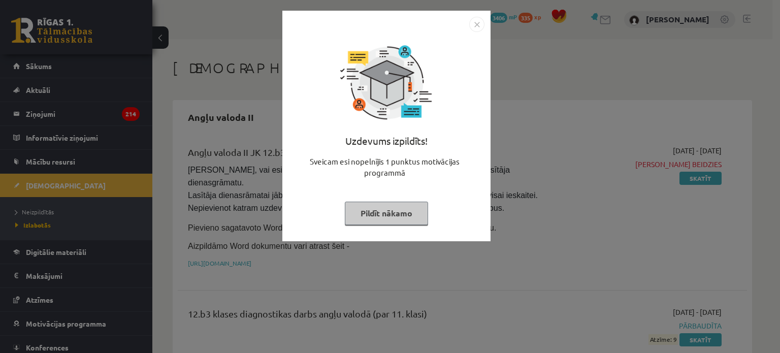
click at [397, 215] on button "Pildīt nākamo" at bounding box center [386, 213] width 83 height 23
click at [397, 215] on div "Uzdevums izpildīts! Sveicam esi nopelnījis 1 punktus motivācijas programmā Pild…" at bounding box center [387, 133] width 196 height 203
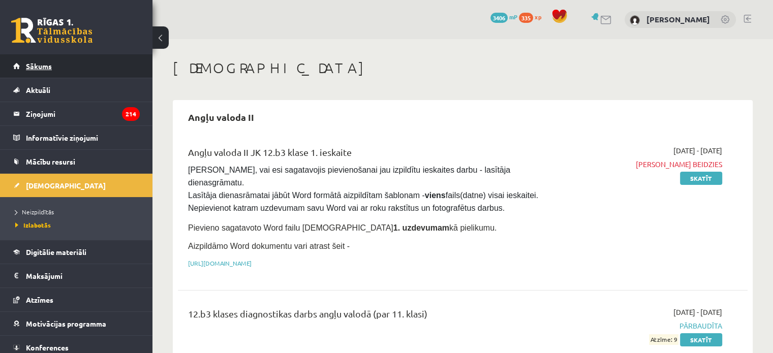
click at [57, 65] on link "Sākums" at bounding box center [76, 65] width 127 height 23
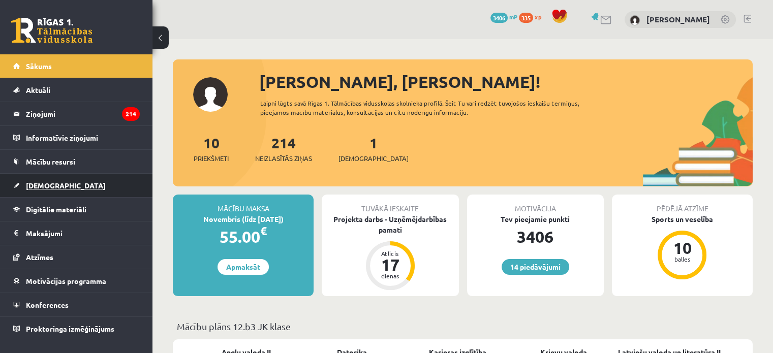
click at [56, 186] on link "[DEMOGRAPHIC_DATA]" at bounding box center [76, 185] width 127 height 23
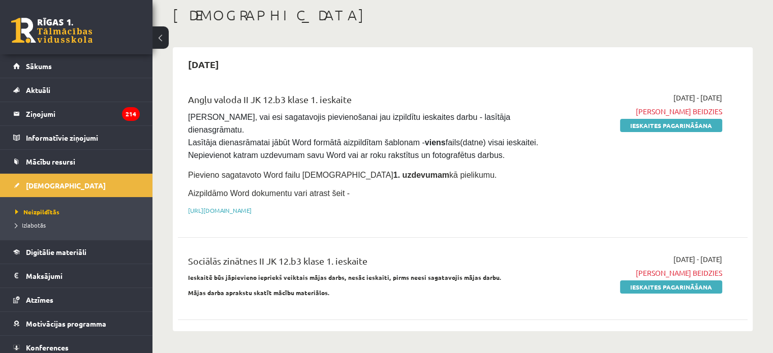
scroll to position [52, 0]
